Goal: Transaction & Acquisition: Purchase product/service

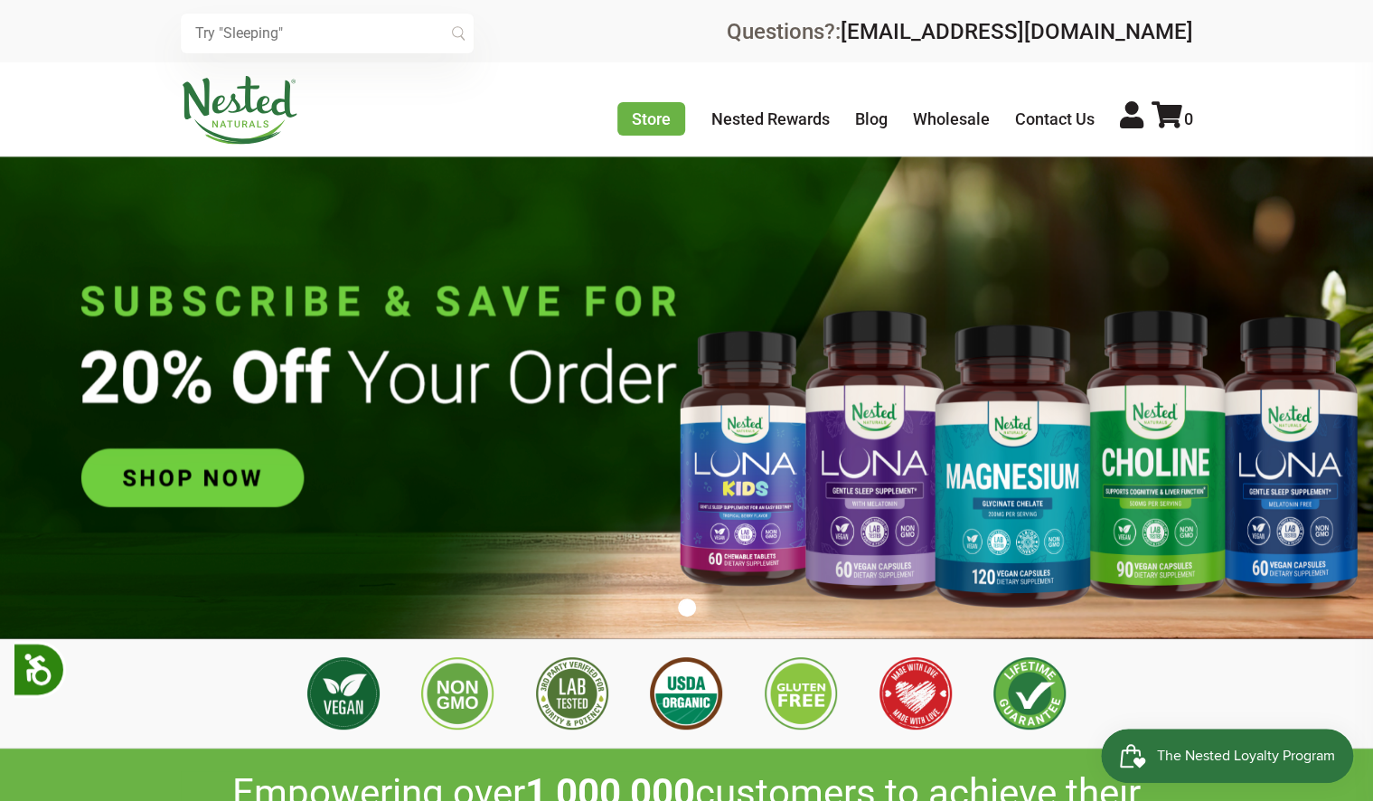
click at [278, 25] on input "text" at bounding box center [327, 34] width 293 height 40
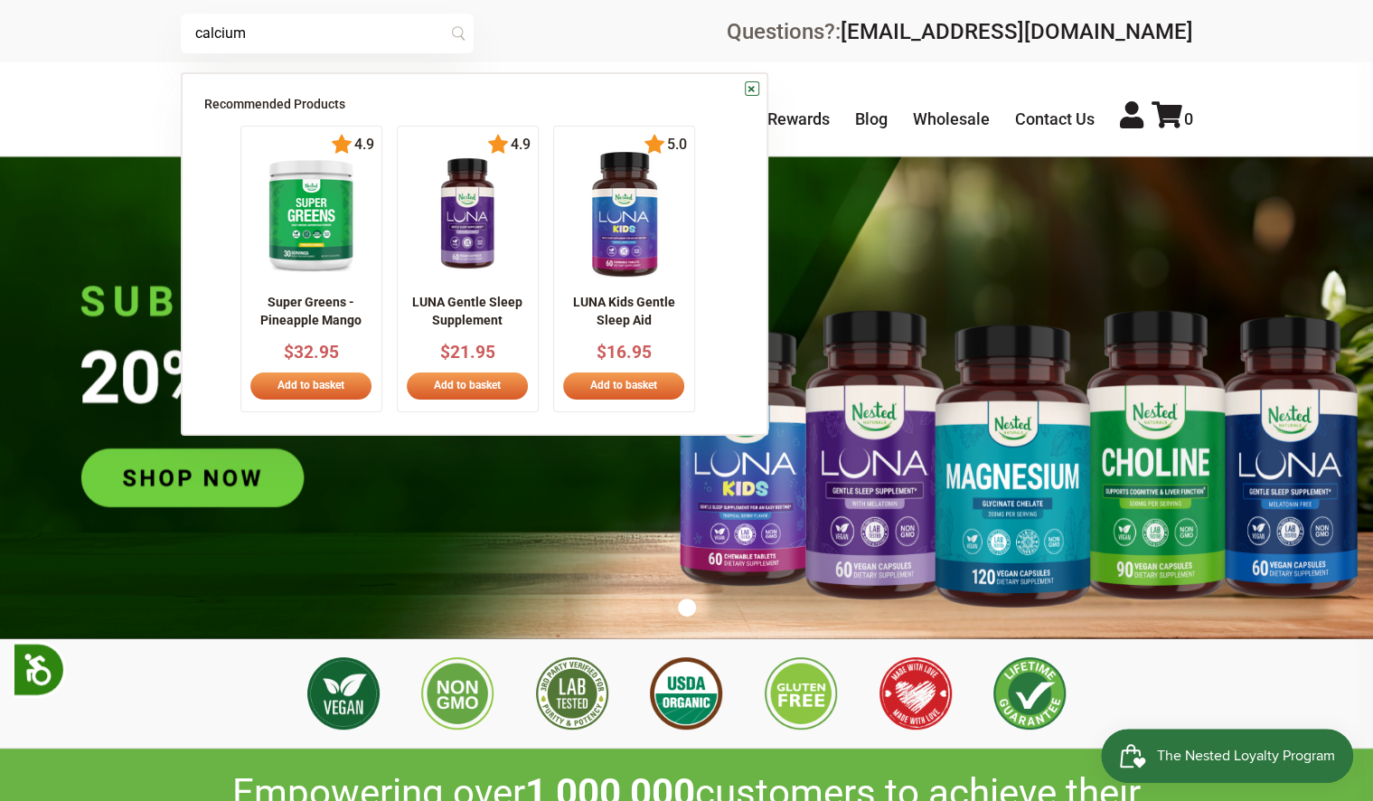
type input "calcium"
